Goal: Task Accomplishment & Management: Use online tool/utility

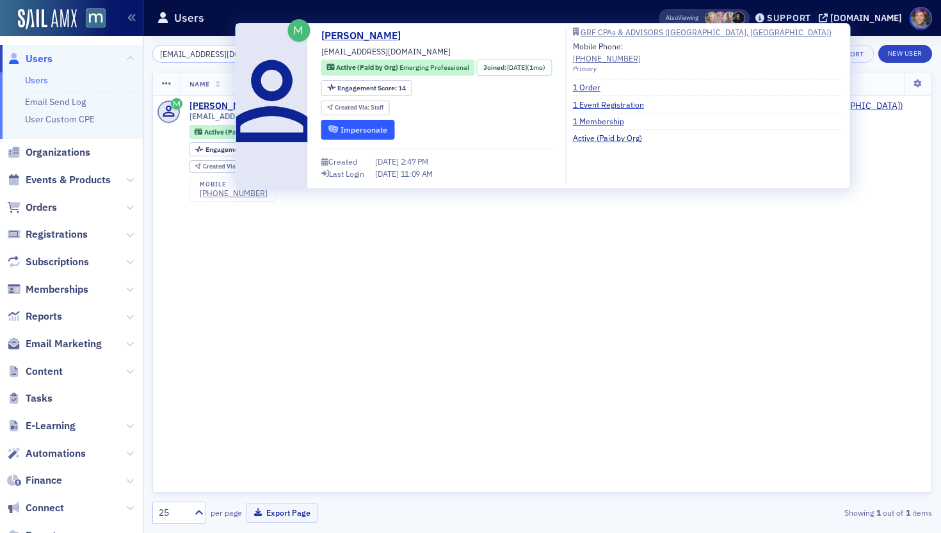
click at [353, 133] on button "Impersonate" at bounding box center [358, 130] width 74 height 20
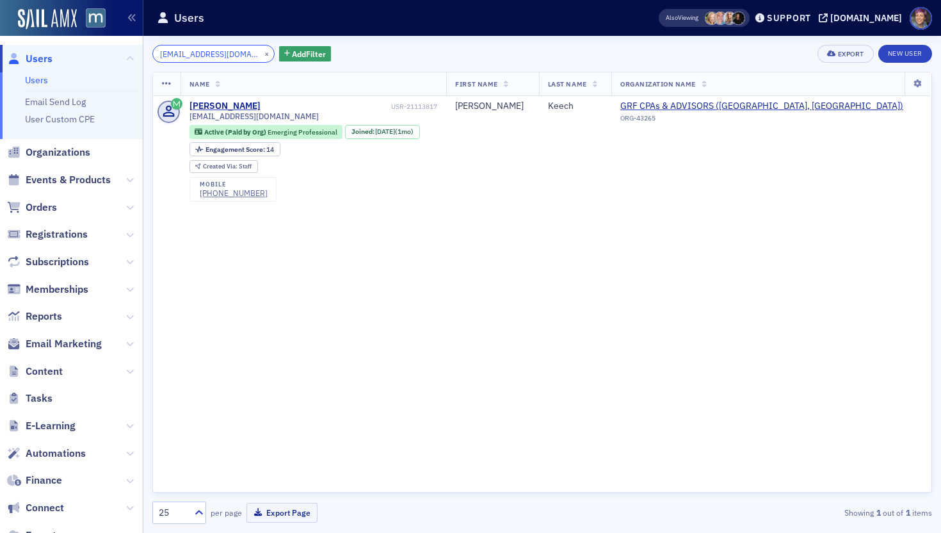
click at [191, 54] on input "[EMAIL_ADDRESS][DOMAIN_NAME]" at bounding box center [213, 54] width 122 height 18
click at [191, 54] on input "ckeech@grfcpa.com" at bounding box center [213, 54] width 122 height 18
paste input "ksmith@grfcpa.com"
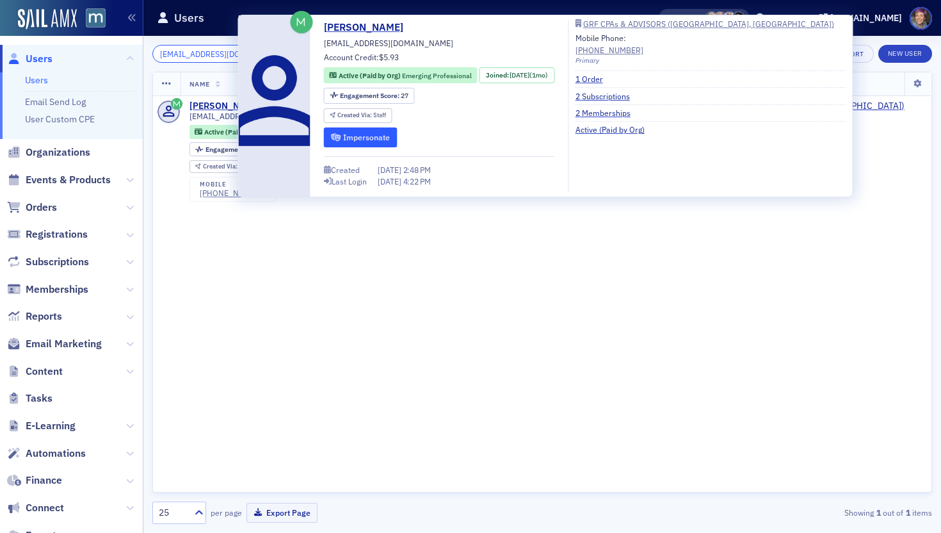
type input "ksmith@grfcpa.com"
click at [385, 140] on button "Impersonate" at bounding box center [361, 137] width 74 height 20
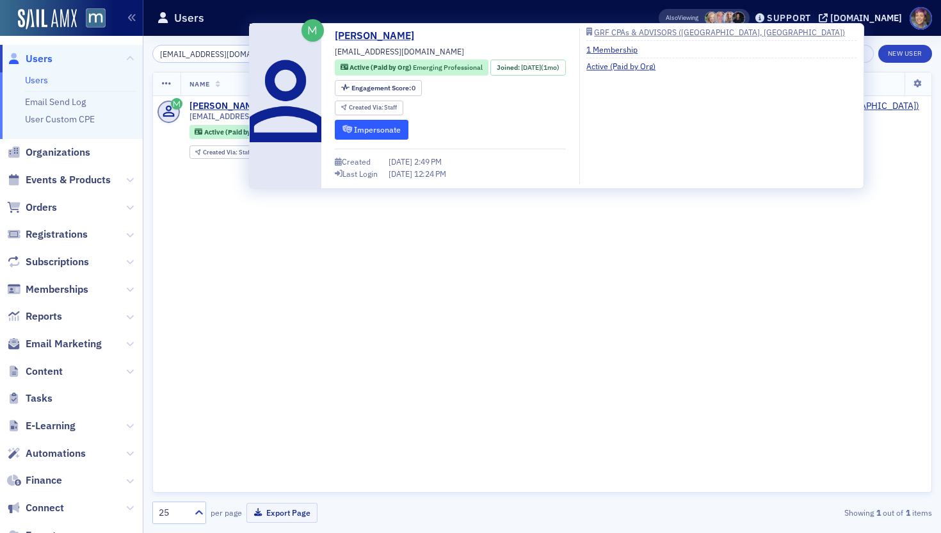
type input "sstrean@grfcpa.com"
click at [377, 126] on button "Impersonate" at bounding box center [372, 130] width 74 height 20
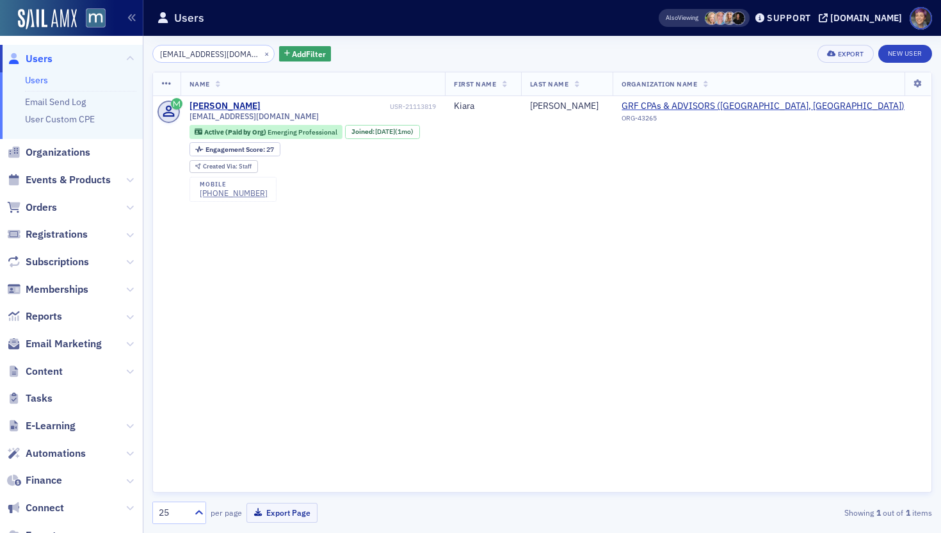
click at [218, 51] on input "[EMAIL_ADDRESS][DOMAIN_NAME]" at bounding box center [213, 54] width 122 height 18
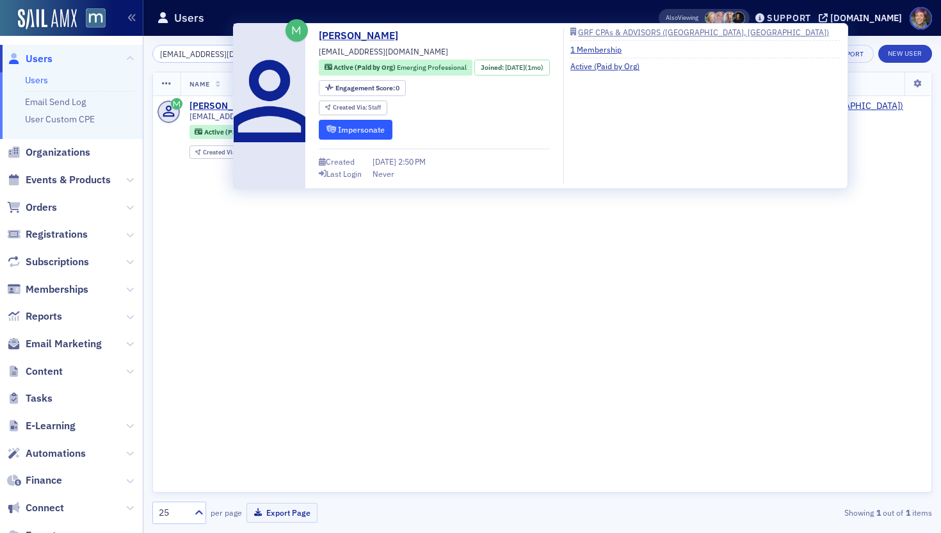
click at [372, 131] on button "Impersonate" at bounding box center [356, 130] width 74 height 20
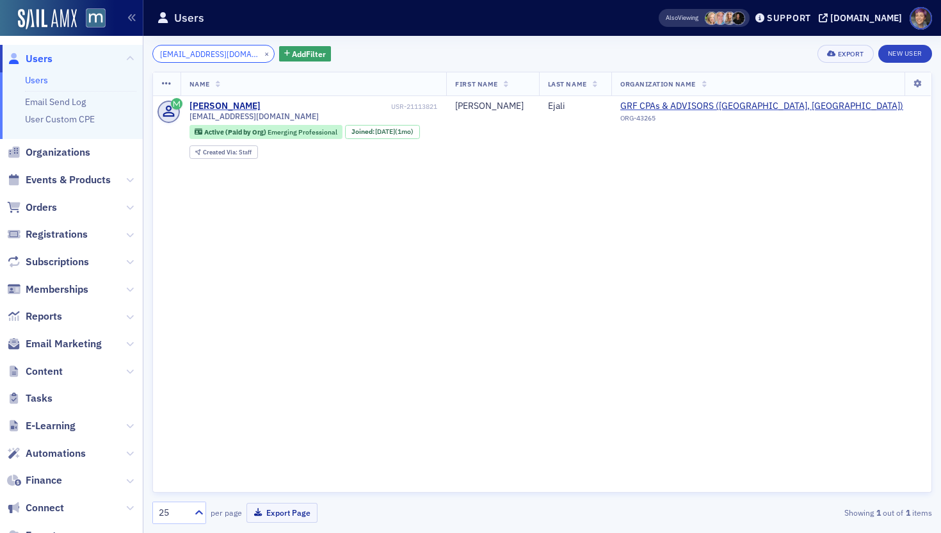
click at [200, 54] on input "dejlali@grfcpa.com" at bounding box center [213, 54] width 122 height 18
paste input "cbinen"
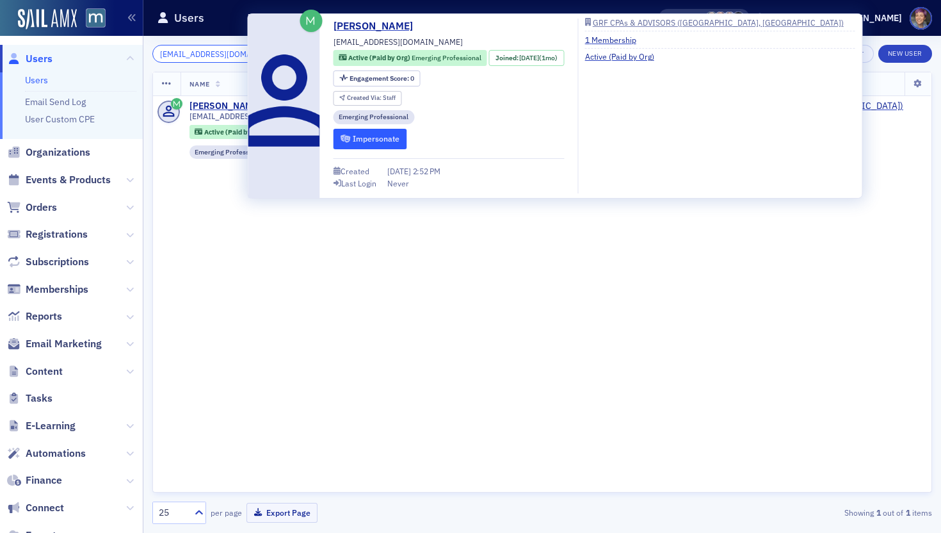
type input "cbinen@grfcpa.com"
click at [357, 138] on button "Impersonate" at bounding box center [371, 139] width 74 height 20
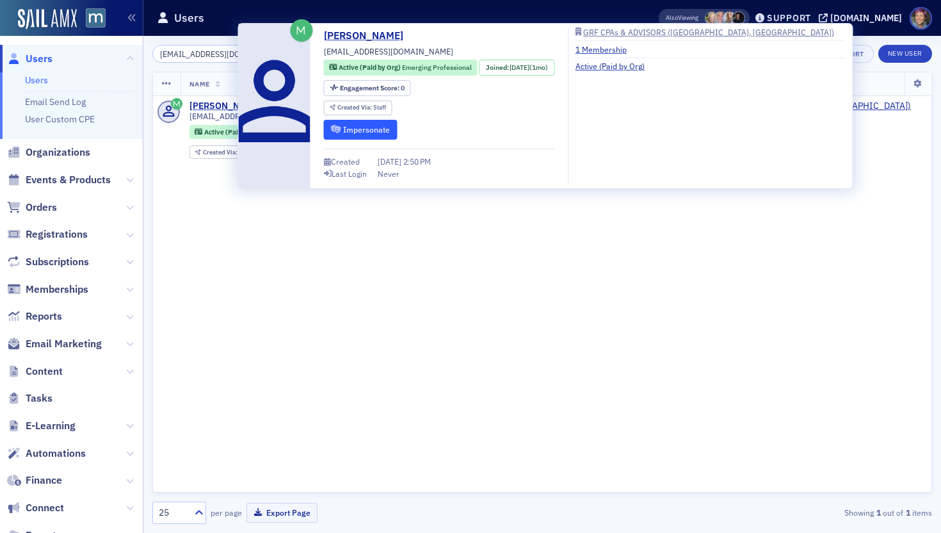
click at [350, 125] on button "Impersonate" at bounding box center [361, 130] width 74 height 20
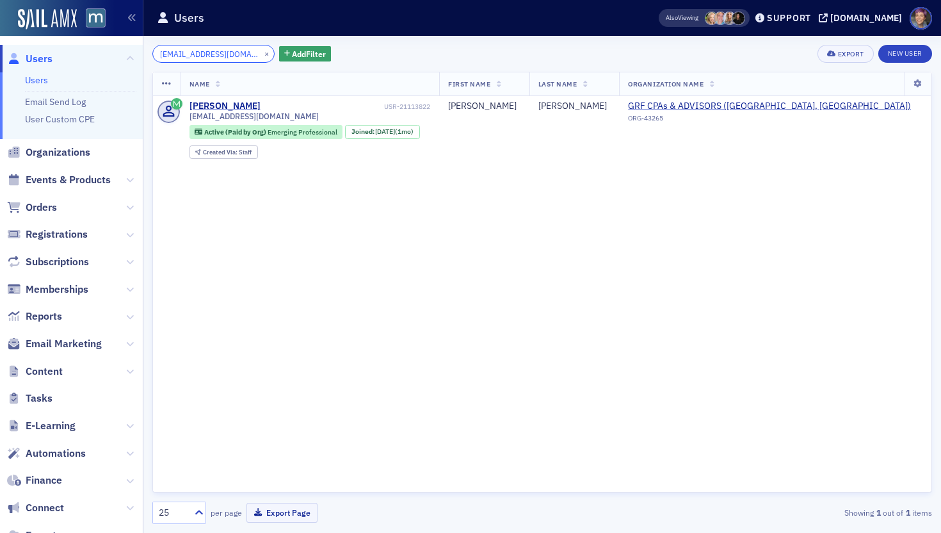
click at [232, 60] on input "kturcios@grfcpa.com" at bounding box center [213, 54] width 122 height 18
paste input "jjang"
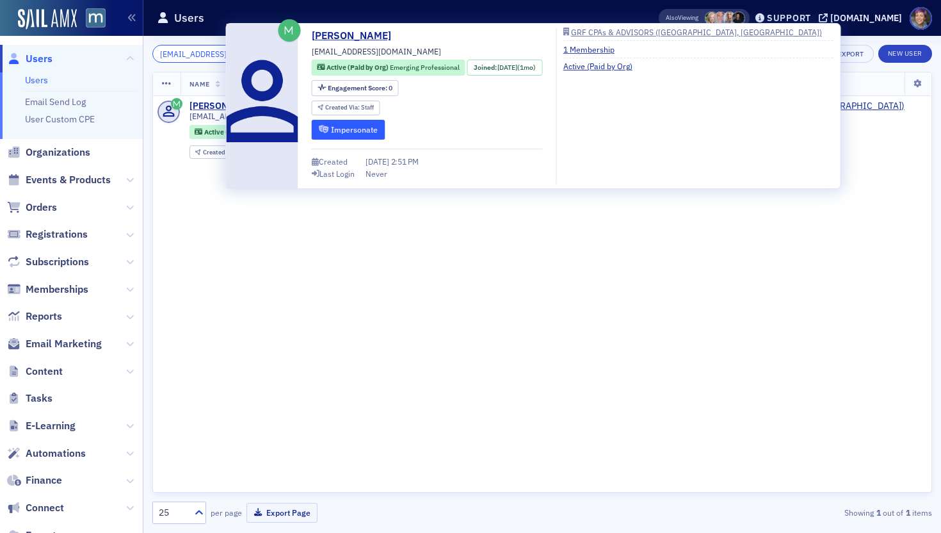
type input "jjang@grfcpa.com"
click at [361, 131] on button "Impersonate" at bounding box center [349, 130] width 74 height 20
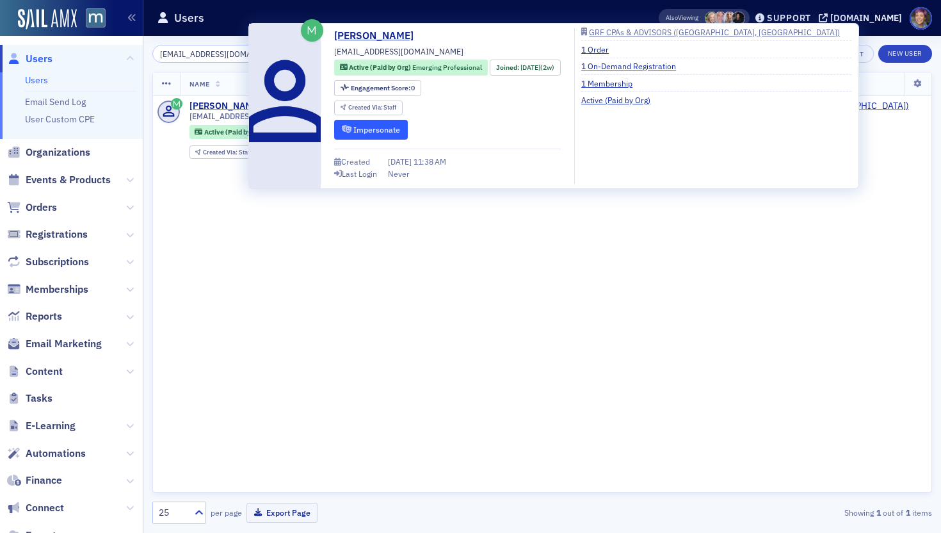
click at [373, 134] on button "Impersonate" at bounding box center [371, 130] width 74 height 20
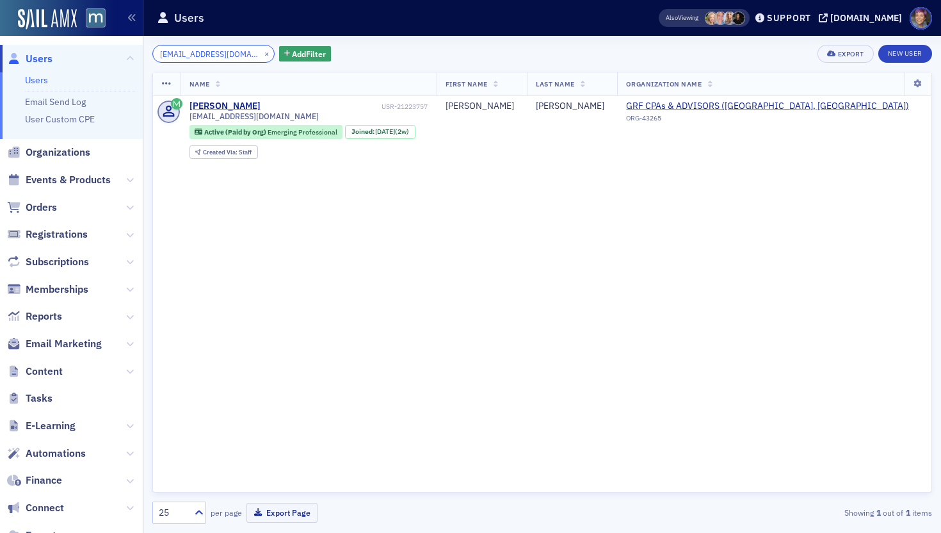
click at [207, 56] on input "sdrucker@grfcpa.com" at bounding box center [213, 54] width 122 height 18
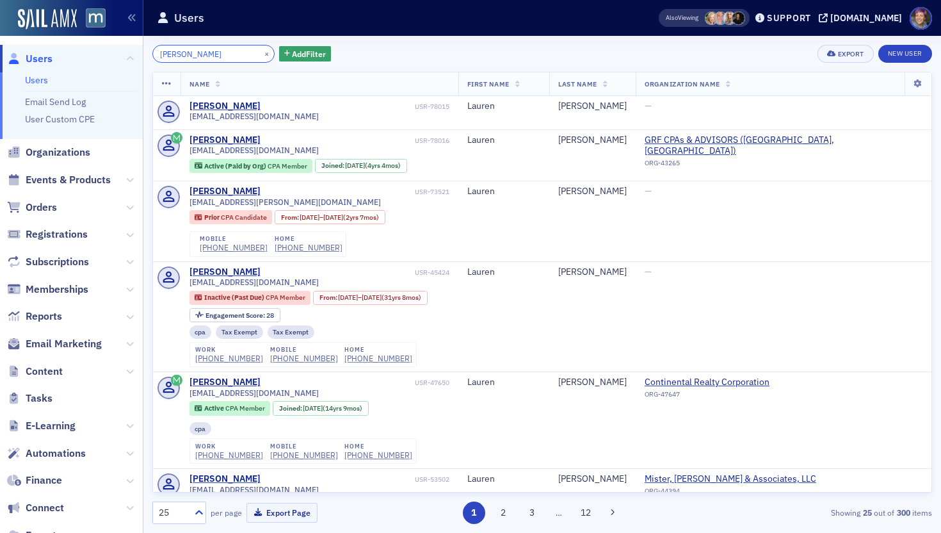
type input "lauren jones"
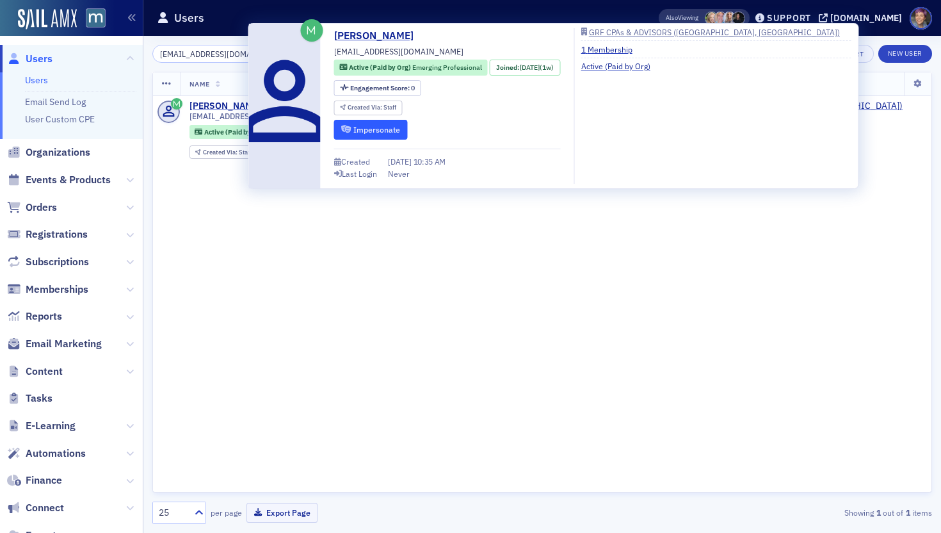
click at [363, 134] on button "Impersonate" at bounding box center [371, 130] width 74 height 20
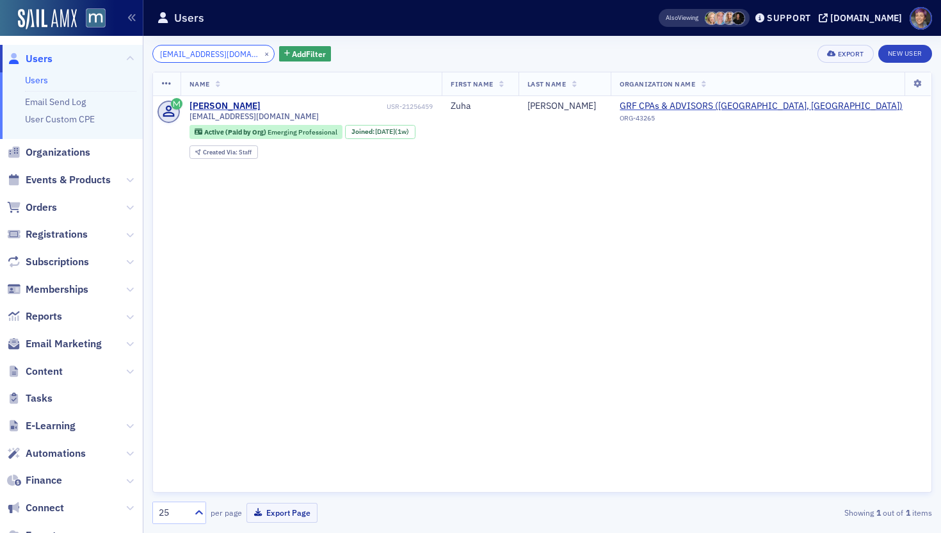
click at [229, 55] on input "[EMAIL_ADDRESS][DOMAIN_NAME]" at bounding box center [213, 54] width 122 height 18
paste input "clwright@cohenco"
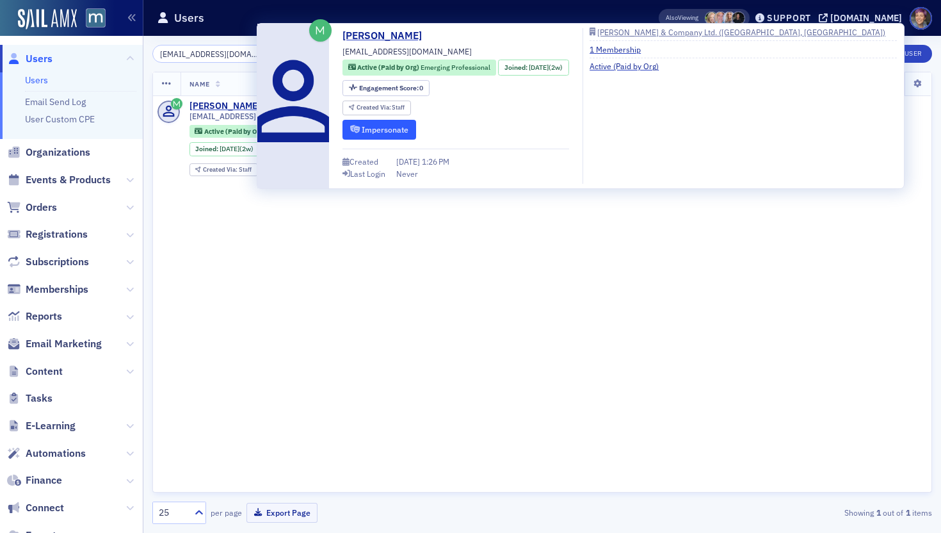
click at [372, 124] on button "Impersonate" at bounding box center [379, 130] width 74 height 20
click at [209, 55] on input "[EMAIL_ADDRESS][DOMAIN_NAME]" at bounding box center [213, 54] width 122 height 18
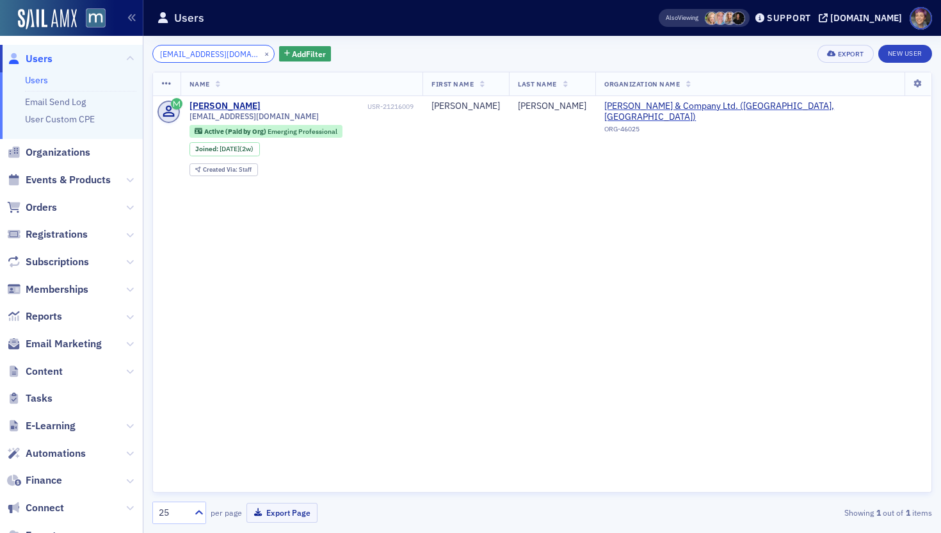
click at [209, 55] on input "[EMAIL_ADDRESS][DOMAIN_NAME]" at bounding box center [213, 54] width 122 height 18
paste input "mckrause"
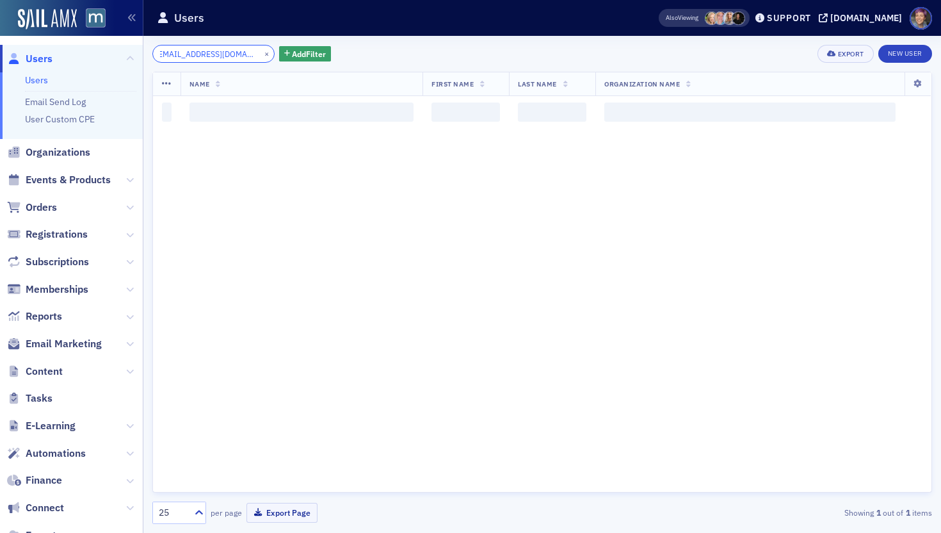
type input "[EMAIL_ADDRESS][DOMAIN_NAME]"
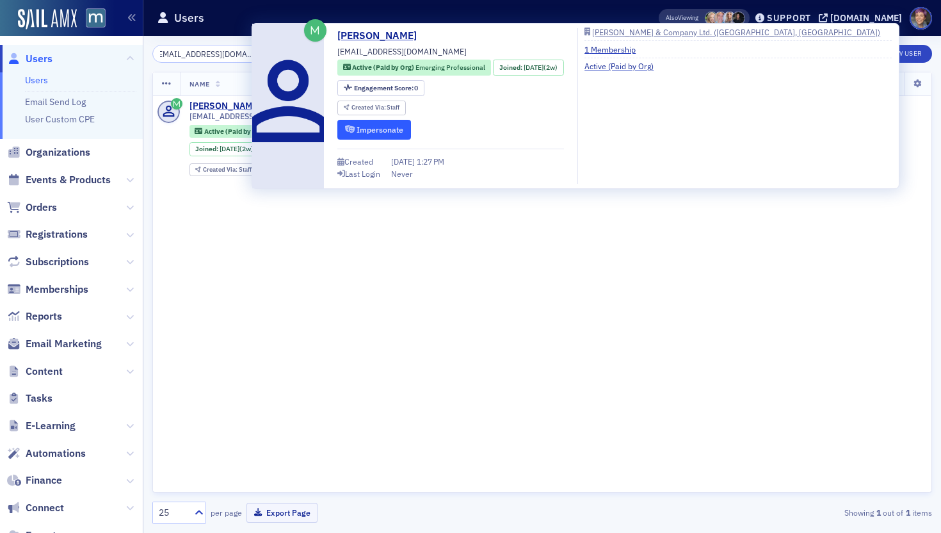
click at [398, 122] on button "Impersonate" at bounding box center [374, 130] width 74 height 20
